Goal: Information Seeking & Learning: Learn about a topic

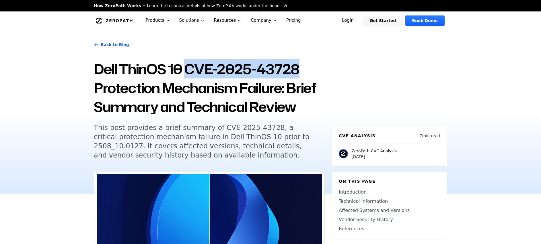
drag, startPoint x: 188, startPoint y: 68, endPoint x: 303, endPoint y: 67, distance: 115.0
click at [303, 67] on h1 "Dell ThinOS 10 CVE-2025-43728 Protection Mechanism Failure: Brief Summary and T…" at bounding box center [209, 88] width 231 height 57
copy h1 "CVE-2025-43728"
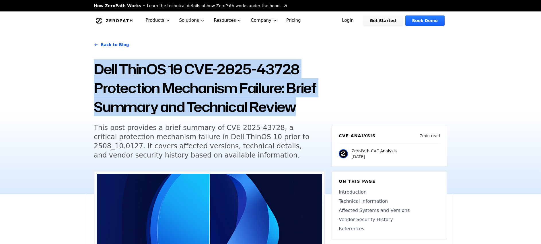
drag, startPoint x: 304, startPoint y: 107, endPoint x: 98, endPoint y: 71, distance: 209.0
click at [98, 71] on h1 "Dell ThinOS 10 CVE-2025-43728 Protection Mechanism Failure: Brief Summary and T…" at bounding box center [209, 88] width 231 height 57
copy h1 "Dell ThinOS 10 CVE-2025-43728 Protection Mechanism Failure: Brief Summary and T…"
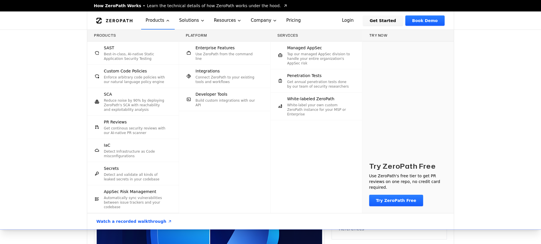
click at [55, 112] on div "Products SAST Best-in-class, AI-native Static Application Security Testing Cust…" at bounding box center [270, 130] width 541 height 200
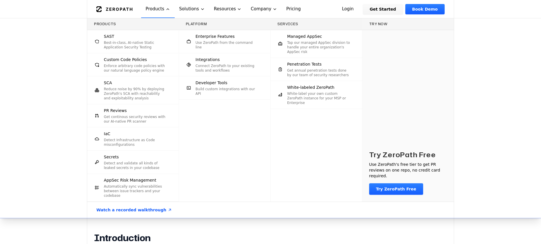
scroll to position [164, 0]
click at [492, 89] on div "Products SAST Best-in-class, AI-native Static Application Security Testing Cust…" at bounding box center [270, 118] width 541 height 200
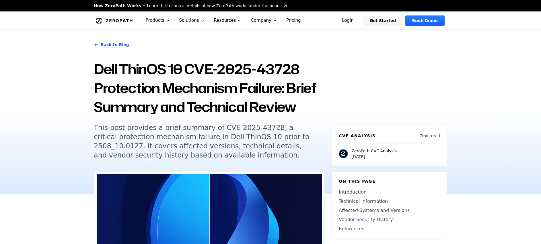
scroll to position [164, 0]
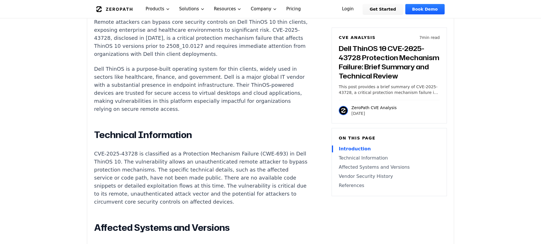
scroll to position [414, 0]
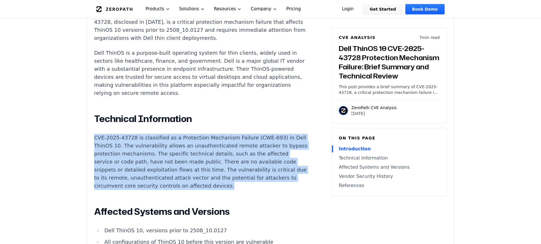
drag, startPoint x: 141, startPoint y: 178, endPoint x: 83, endPoint y: 122, distance: 81.1
copy p "CVE-2025-43728 is classified as a Protection Mechanism Failure (CWE-693) in Del…"
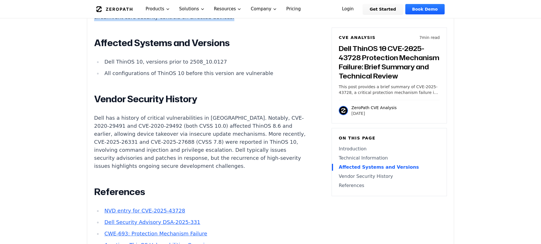
scroll to position [592, 0]
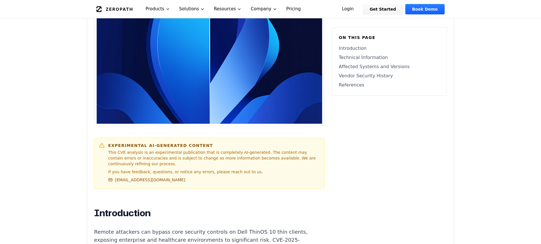
scroll to position [188, 0]
